Goal: Information Seeking & Learning: Learn about a topic

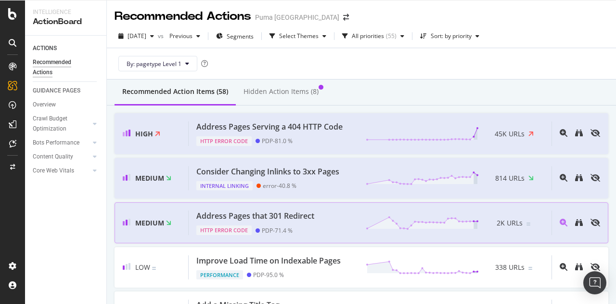
click at [319, 222] on div "Address Pages that 301 Redirect HTTP Error Code PDP - 71.4 % 2K URLs" at bounding box center [370, 222] width 363 height 25
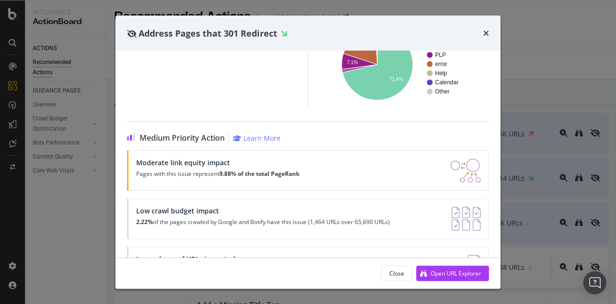
scroll to position [186, 0]
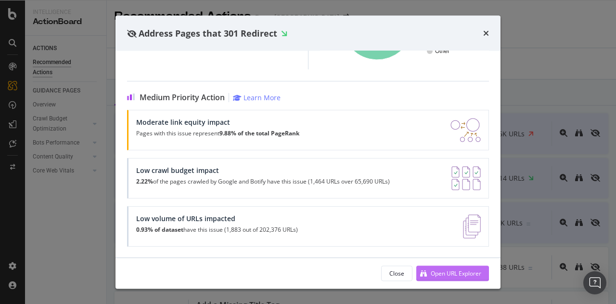
click at [435, 277] on div "Open URL Explorer" at bounding box center [456, 273] width 51 height 8
click at [484, 31] on div "Address Pages that 301 Redirect" at bounding box center [308, 33] width 362 height 13
click at [484, 32] on icon "times" at bounding box center [486, 33] width 6 height 8
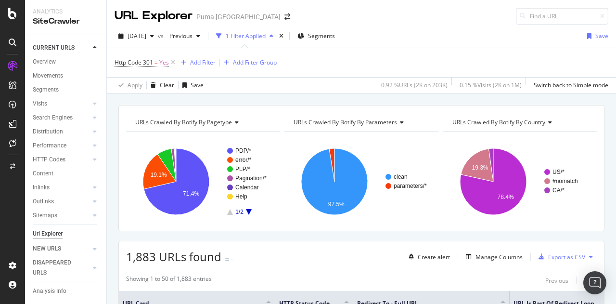
scroll to position [289, 0]
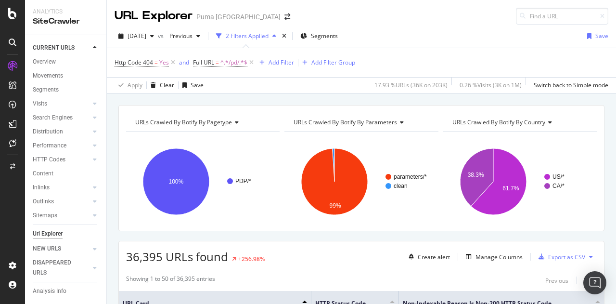
drag, startPoint x: 251, startPoint y: 64, endPoint x: 305, endPoint y: 100, distance: 64.2
click at [251, 64] on icon at bounding box center [252, 63] width 8 height 10
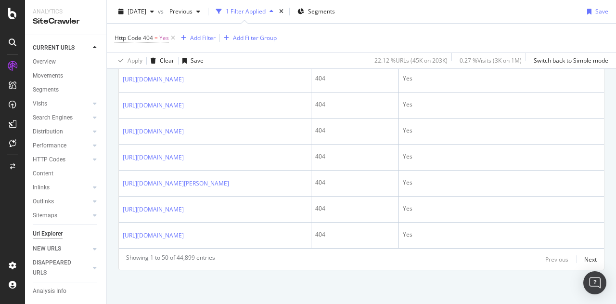
scroll to position [1777, 0]
